Goal: Transaction & Acquisition: Book appointment/travel/reservation

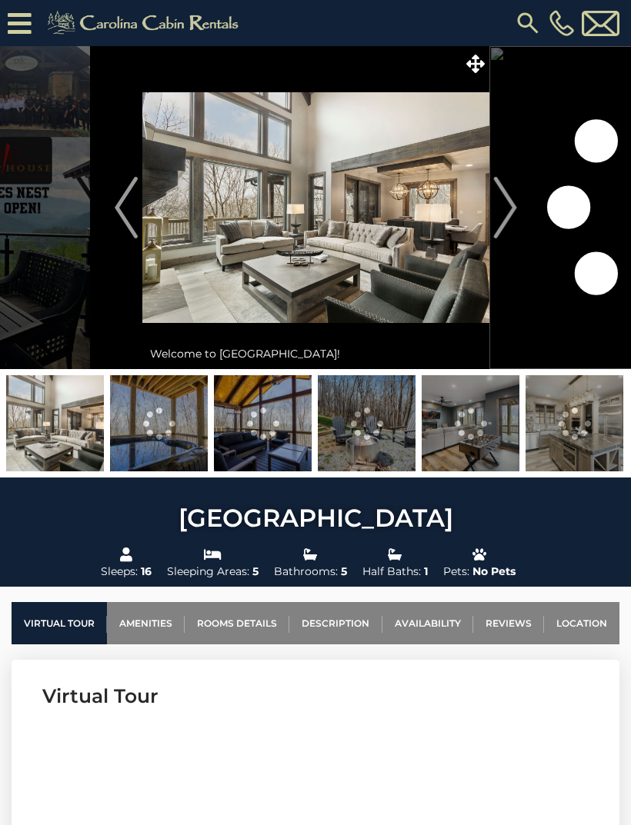
click at [135, 438] on img at bounding box center [159, 423] width 98 height 96
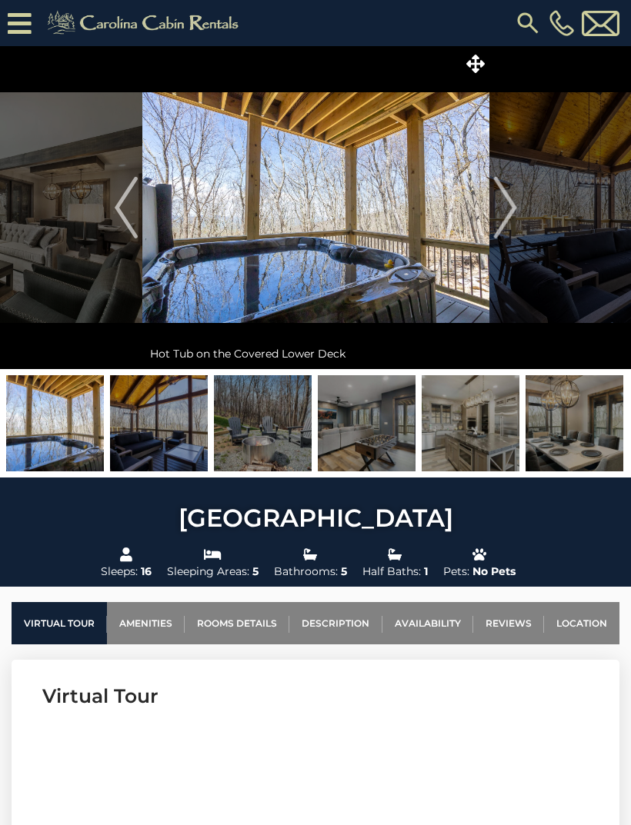
click at [498, 219] on img "Next" at bounding box center [504, 208] width 23 height 62
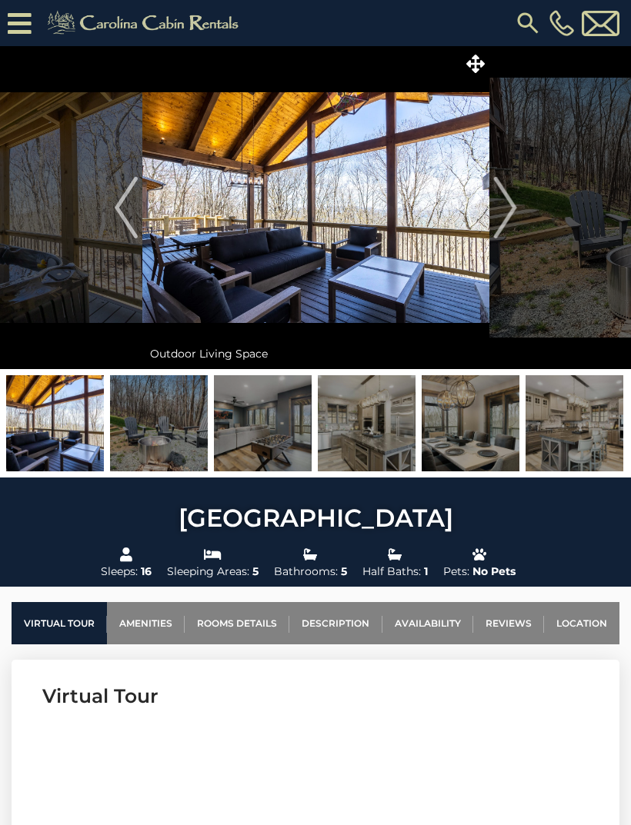
click at [239, 264] on img at bounding box center [315, 207] width 347 height 323
click at [134, 430] on img at bounding box center [159, 423] width 98 height 96
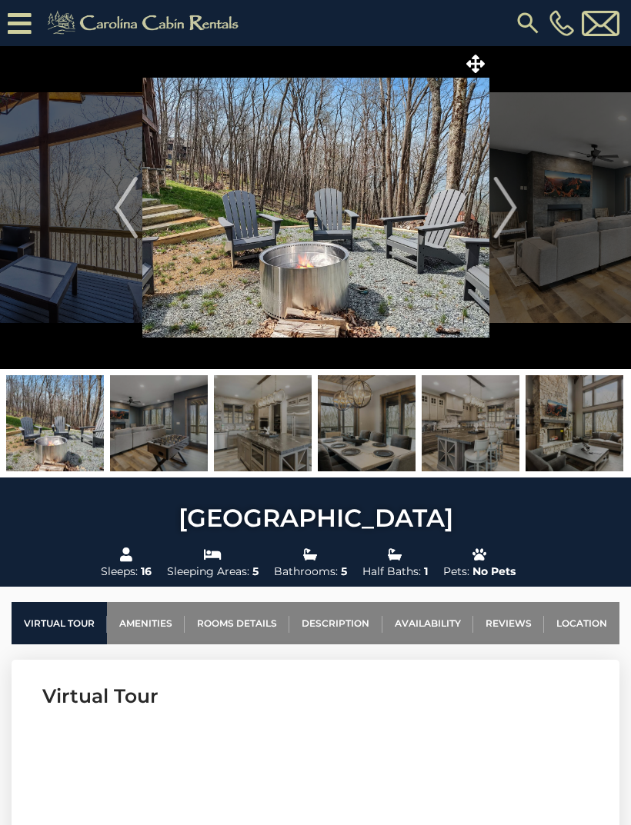
click at [514, 215] on img "Next" at bounding box center [504, 208] width 23 height 62
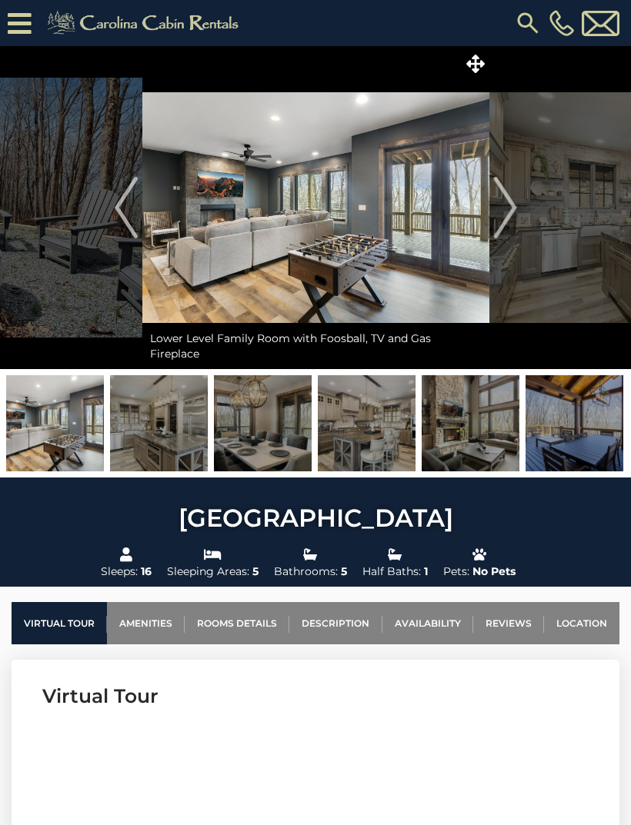
click at [515, 210] on img "Next" at bounding box center [504, 208] width 23 height 62
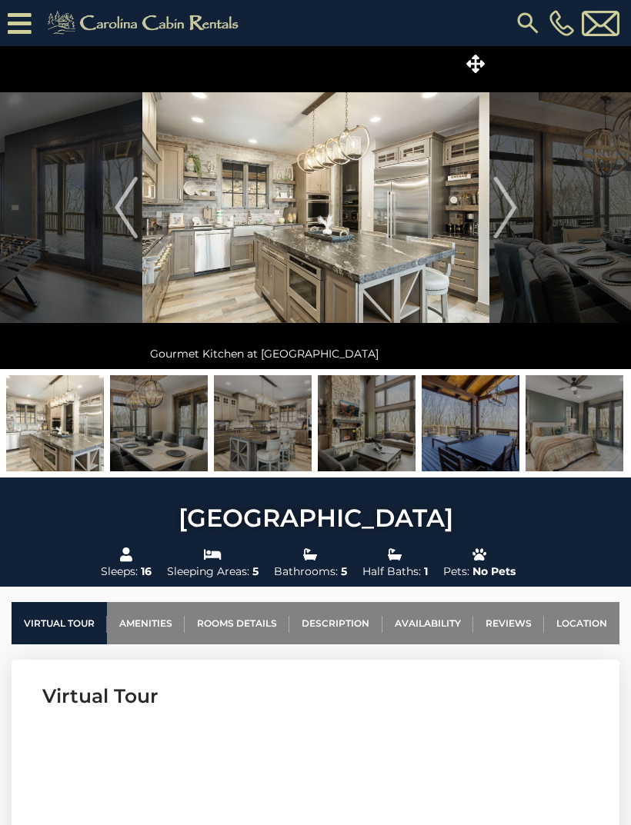
click at [508, 220] on img "Next" at bounding box center [504, 208] width 23 height 62
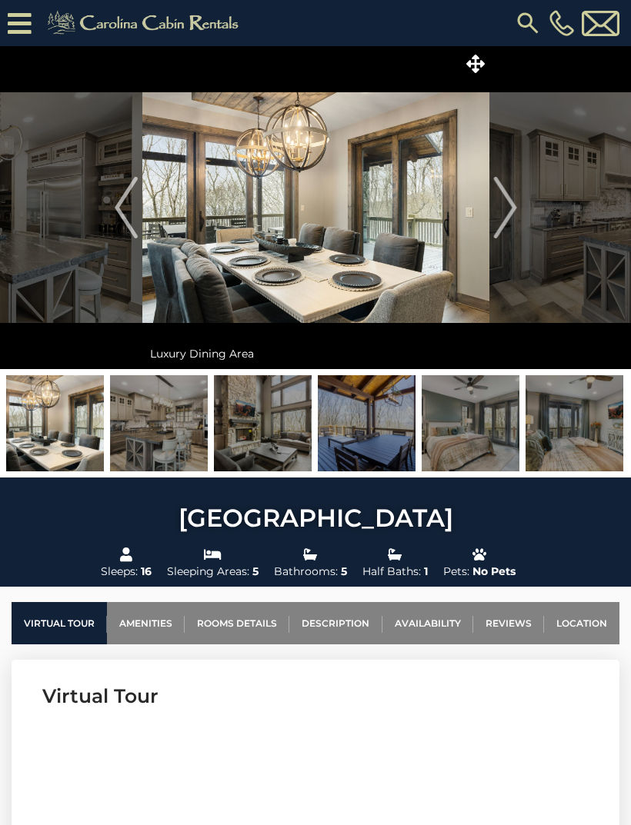
click at [385, 232] on img at bounding box center [315, 207] width 347 height 323
click at [225, 252] on img at bounding box center [315, 207] width 347 height 323
click at [514, 218] on img "Next" at bounding box center [504, 208] width 23 height 62
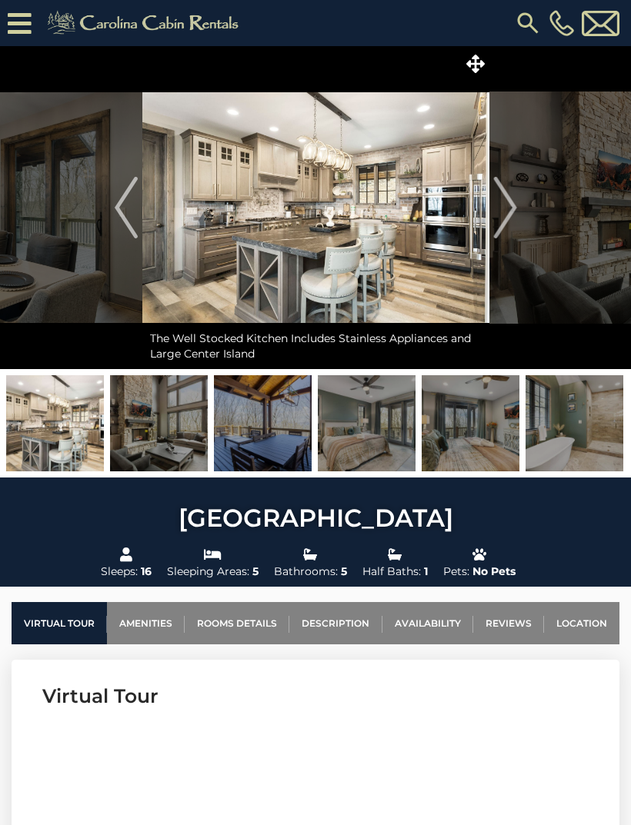
click at [508, 214] on img "Next" at bounding box center [504, 208] width 23 height 62
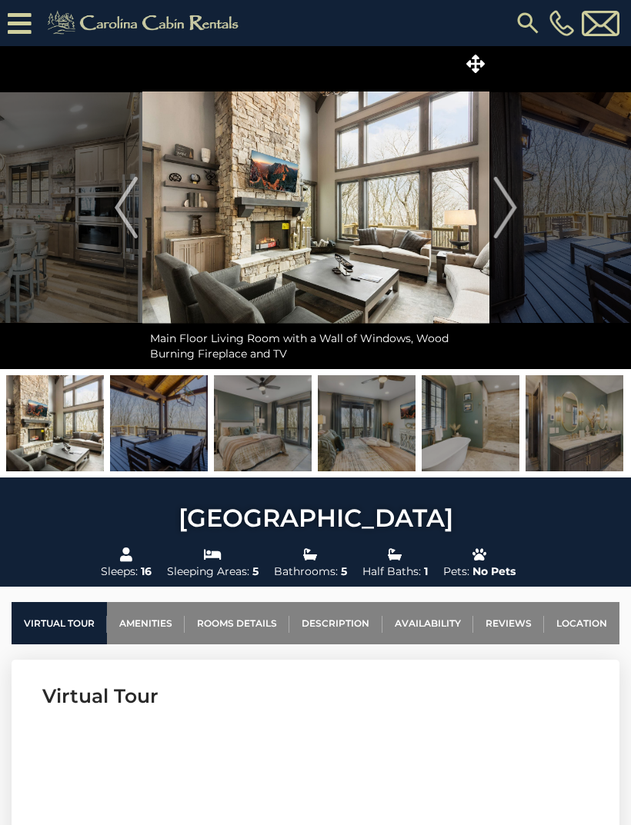
click at [506, 220] on img "Next" at bounding box center [504, 208] width 23 height 62
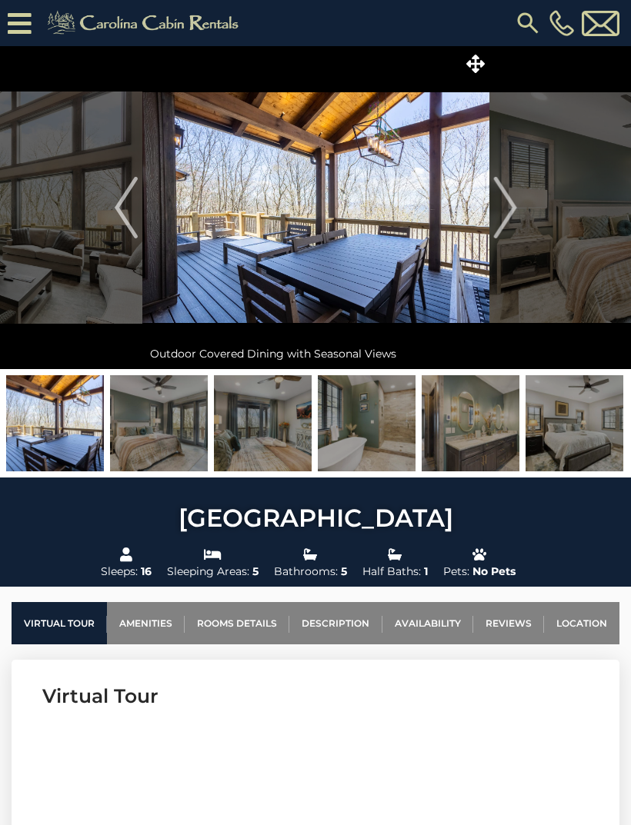
click at [519, 220] on button "Next" at bounding box center [505, 207] width 32 height 323
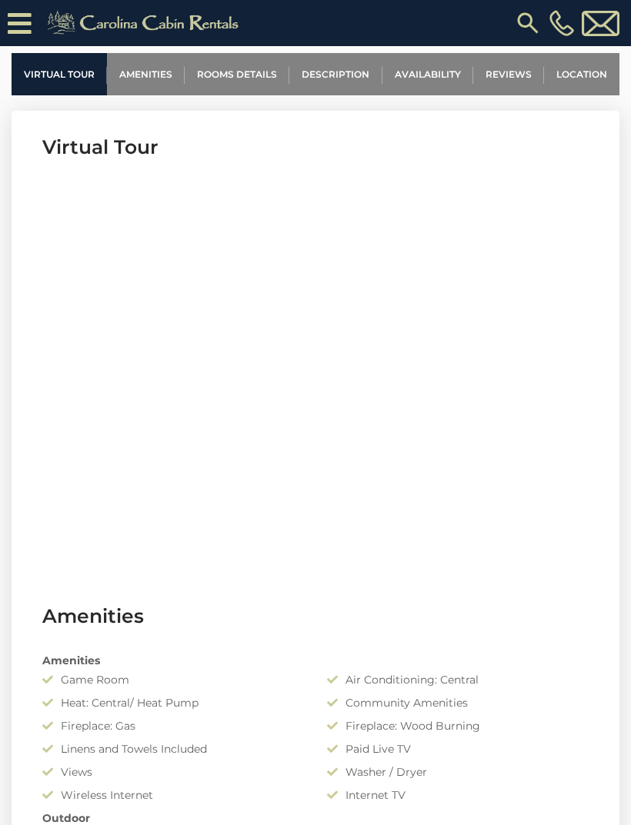
scroll to position [582, 0]
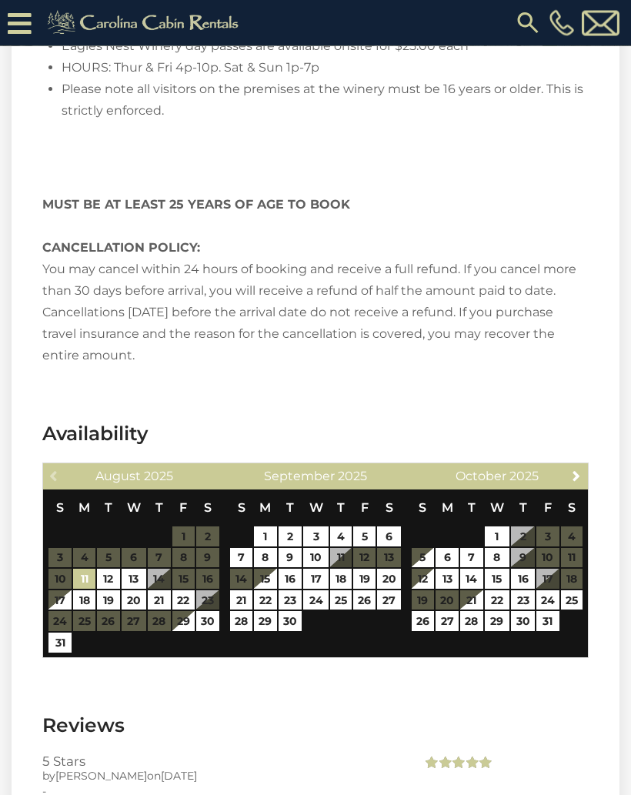
scroll to position [4186, 0]
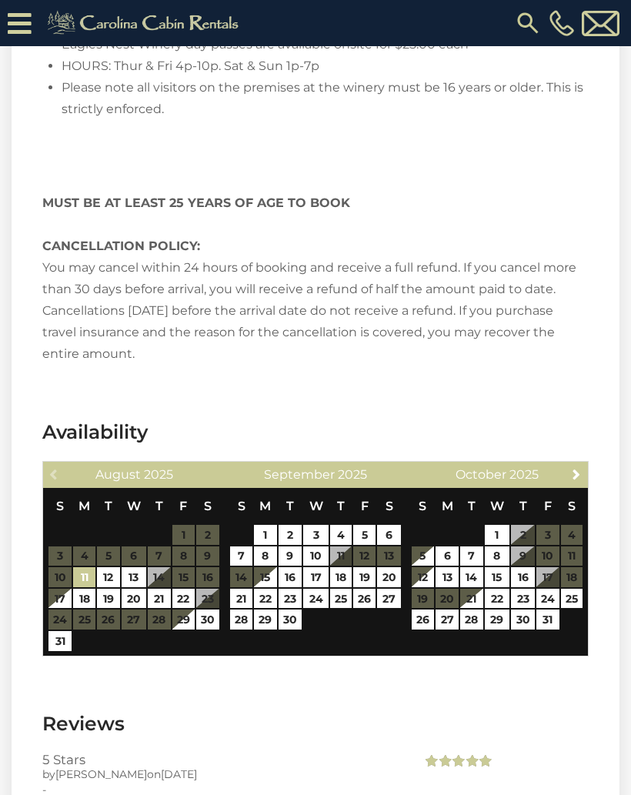
click at [568, 464] on link "Next" at bounding box center [576, 473] width 19 height 19
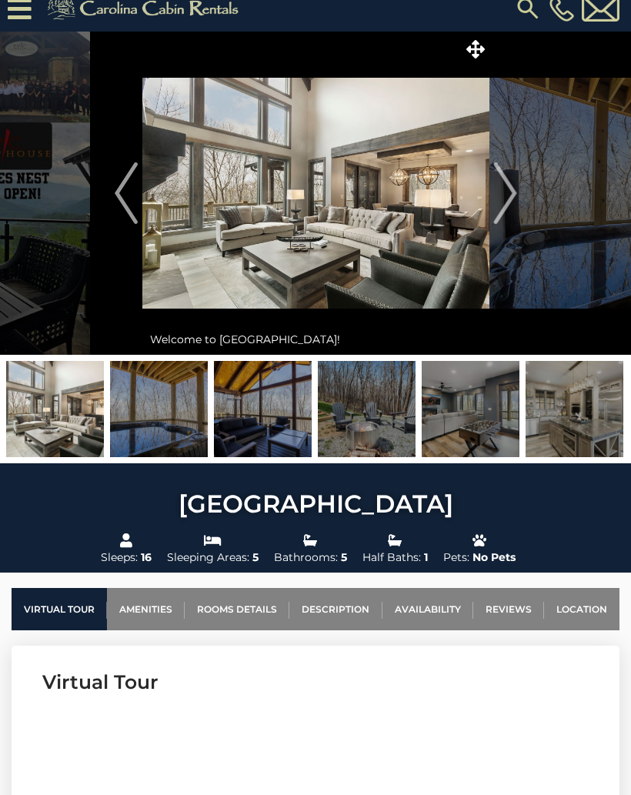
scroll to position [0, 0]
